Goal: Task Accomplishment & Management: Manage account settings

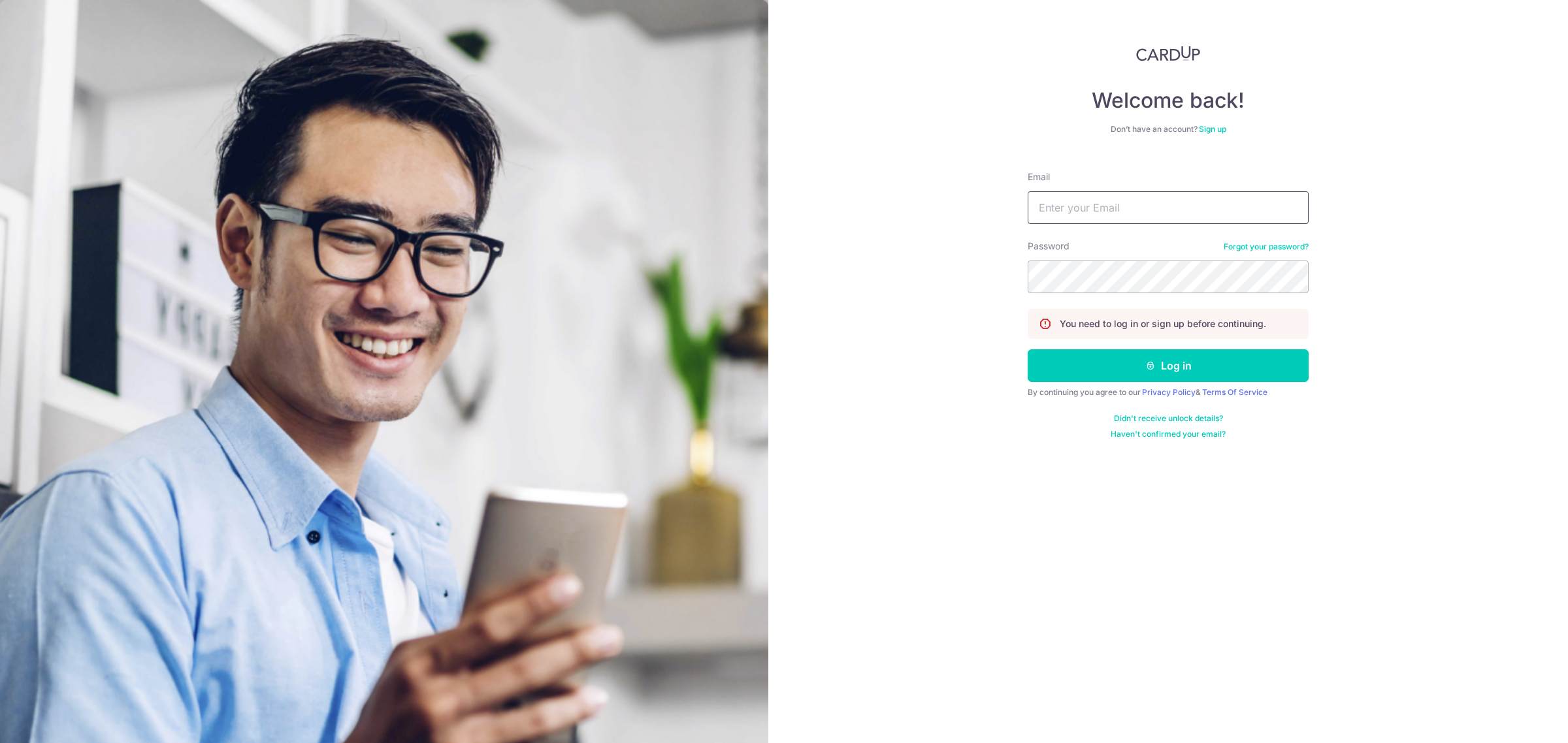
drag, startPoint x: 1108, startPoint y: 203, endPoint x: 1150, endPoint y: 224, distance: 47.0
click at [1108, 203] on input "Email" at bounding box center [1168, 208] width 281 height 33
type input "[EMAIL_ADDRESS][DOMAIN_NAME]"
click at [1028, 350] on button "Log in" at bounding box center [1168, 366] width 281 height 33
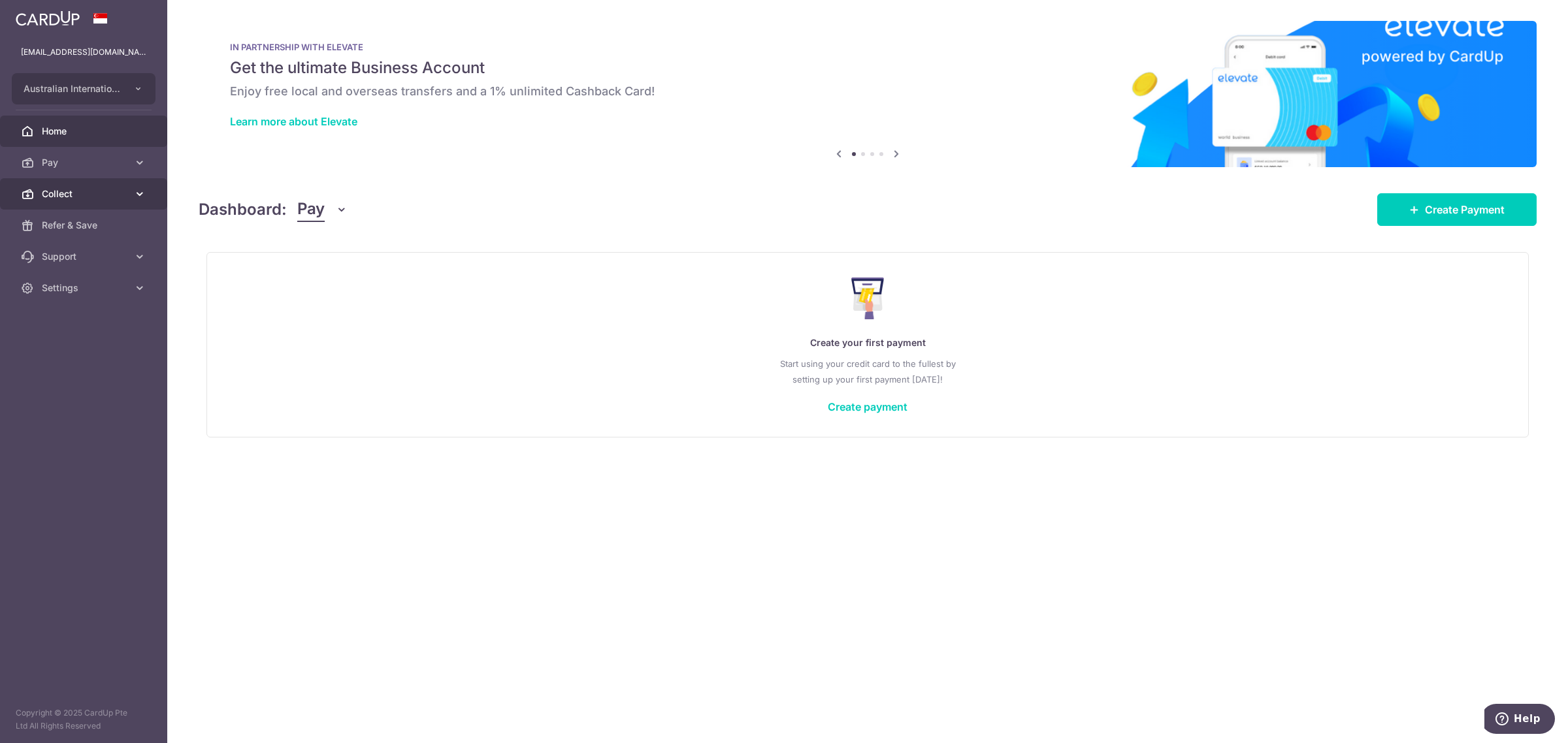
click at [64, 192] on span "Collect" at bounding box center [85, 193] width 86 height 13
click at [57, 224] on span "Dashboard" at bounding box center [85, 225] width 86 height 13
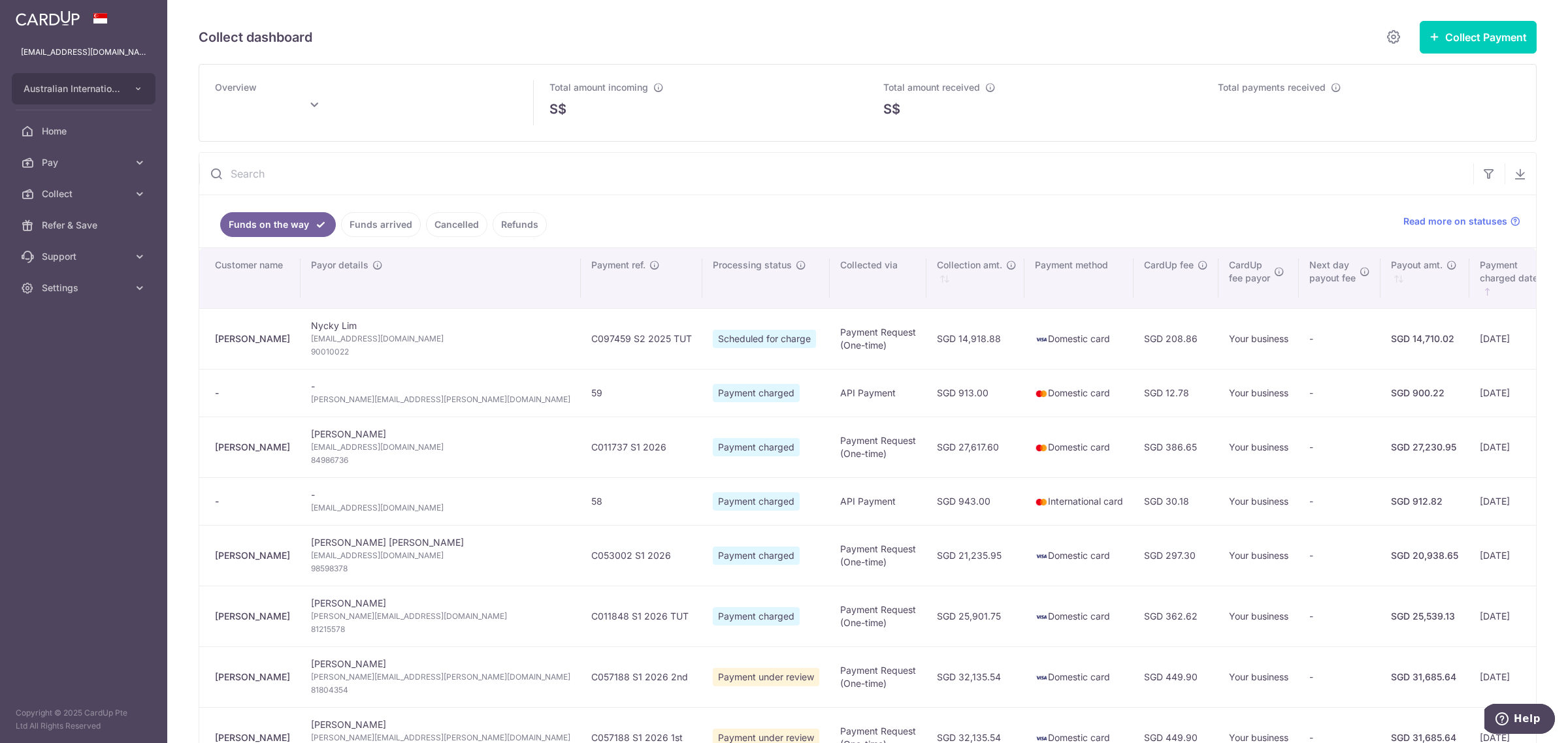
type input "[DATE]"
